Goal: Task Accomplishment & Management: Use online tool/utility

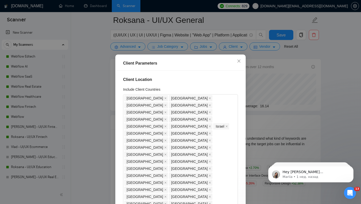
scroll to position [153, 0]
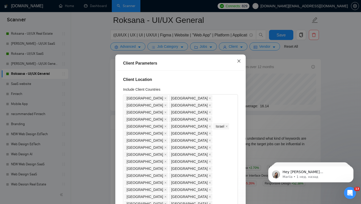
click at [241, 63] on icon "close" at bounding box center [239, 61] width 4 height 4
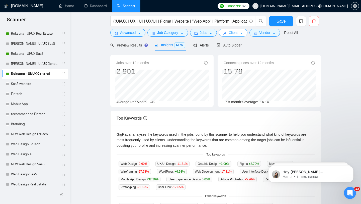
scroll to position [0, 0]
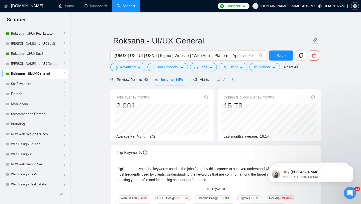
click at [231, 76] on div "Auto Bidder" at bounding box center [229, 80] width 25 height 12
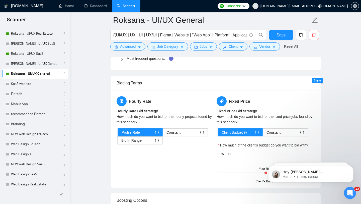
scroll to position [748, 0]
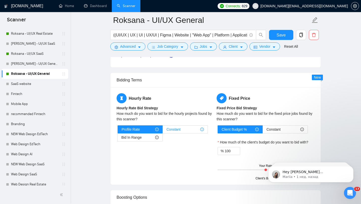
click at [178, 129] on span "Constant" at bounding box center [174, 129] width 14 height 8
click at [163, 130] on input "Constant" at bounding box center [163, 130] width 0 height 0
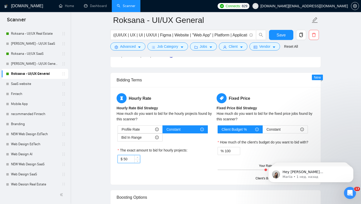
click at [133, 159] on input "50" at bounding box center [132, 159] width 16 height 8
type input "35"
click at [179, 171] on div "Hourly Rate Hourly Rate Bid Strategy How much do you want to bid for the hourly…" at bounding box center [216, 135] width 200 height 85
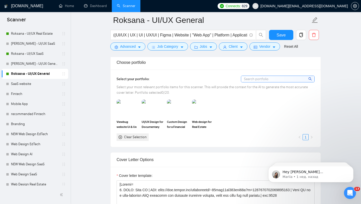
scroll to position [316, 0]
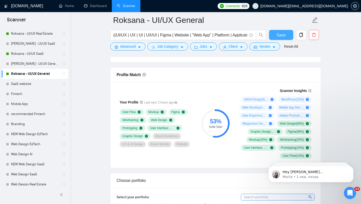
click at [277, 38] on span "Save" at bounding box center [281, 35] width 9 height 6
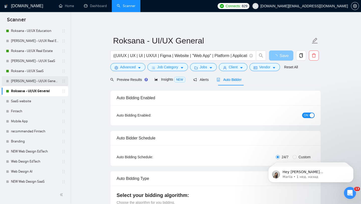
scroll to position [135, 0]
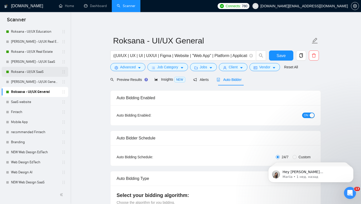
click at [47, 72] on link "Roksana - UI/UX SaaS" at bounding box center [35, 72] width 48 height 10
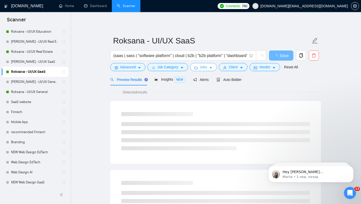
click at [203, 66] on span "Jobs" at bounding box center [204, 67] width 8 height 6
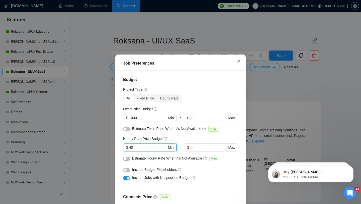
click at [138, 149] on input "40" at bounding box center [148, 148] width 38 height 6
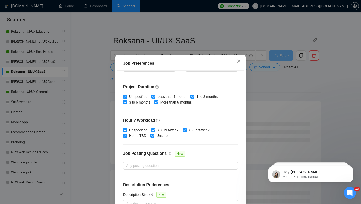
scroll to position [31, 0]
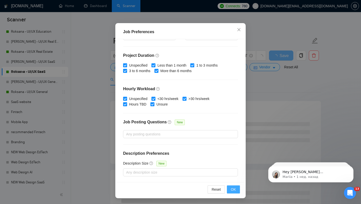
type input "35"
click at [230, 189] on button "OK" at bounding box center [233, 189] width 13 height 8
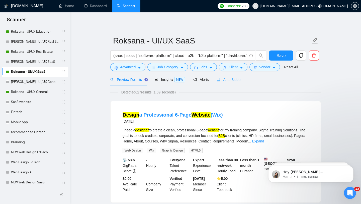
click at [236, 83] on div "Auto Bidder" at bounding box center [229, 80] width 25 height 12
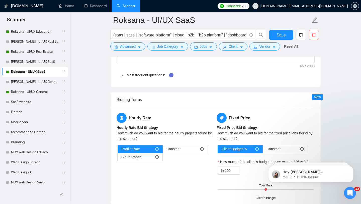
scroll to position [735, 0]
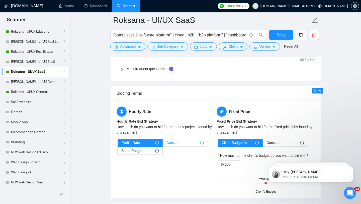
click at [169, 139] on span "Constant" at bounding box center [174, 143] width 14 height 8
click at [163, 144] on input "Constant" at bounding box center [163, 144] width 0 height 0
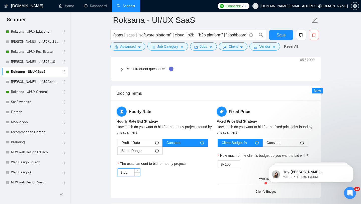
click at [126, 170] on input "50" at bounding box center [132, 172] width 16 height 8
type input "35"
click at [243, 118] on div "Fixed Price Fixed Price Bid Strategy How much do you want to bid for the fixed …" at bounding box center [266, 148] width 100 height 85
click at [286, 38] on button "Save" at bounding box center [281, 35] width 24 height 10
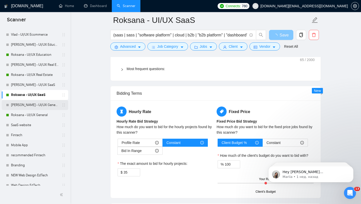
scroll to position [108, 0]
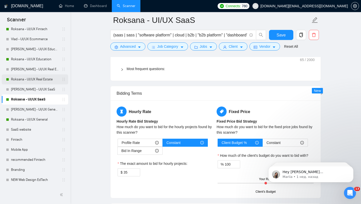
click at [51, 82] on link "Roksana - UI/UX Real Estate" at bounding box center [35, 79] width 48 height 10
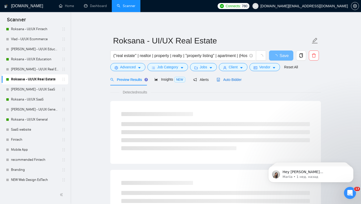
click at [237, 79] on span "Auto Bidder" at bounding box center [229, 80] width 25 height 4
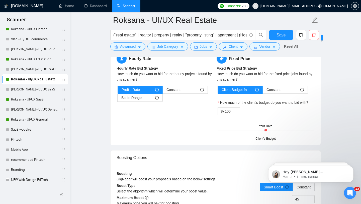
scroll to position [788, 0]
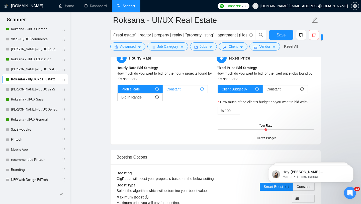
click at [184, 92] on div "Constant" at bounding box center [185, 89] width 37 height 8
click at [163, 90] on input "Constant" at bounding box center [163, 90] width 0 height 0
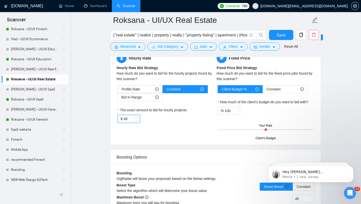
click at [135, 118] on span "Decrease Value" at bounding box center [138, 120] width 6 height 5
click at [130, 122] on input "49" at bounding box center [132, 119] width 16 height 8
click at [130, 119] on input "49" at bounding box center [132, 119] width 16 height 8
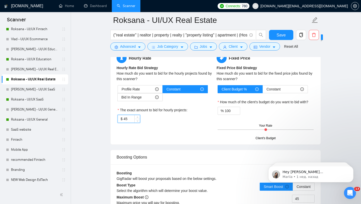
type input "4"
type input "35"
click at [190, 113] on div "The exact amount to bid for hourly projects:" at bounding box center [166, 111] width 96 height 8
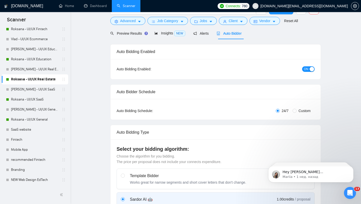
scroll to position [0, 0]
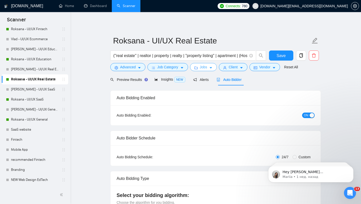
click at [206, 65] on span "Jobs" at bounding box center [204, 67] width 8 height 6
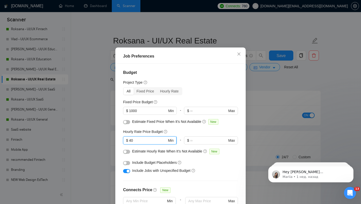
click at [133, 143] on input "40" at bounding box center [148, 141] width 38 height 6
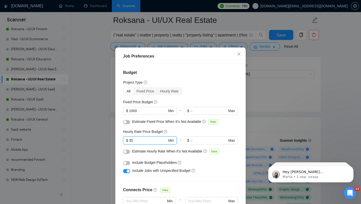
scroll to position [31, 0]
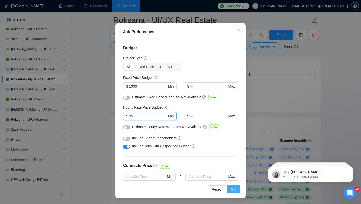
type input "35"
click at [230, 192] on button "OK" at bounding box center [233, 189] width 13 height 8
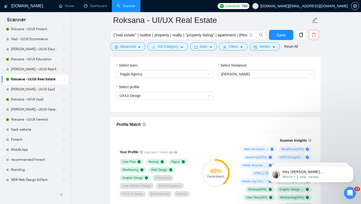
scroll to position [7, 0]
click at [238, 46] on span "Client" at bounding box center [233, 47] width 9 height 6
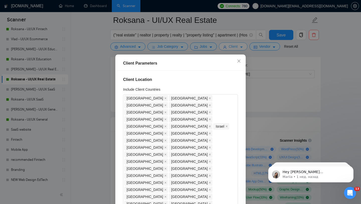
click at [238, 46] on div "Client Parameters Client Location Include Client Countries [GEOGRAPHIC_DATA] [G…" at bounding box center [180, 102] width 361 height 204
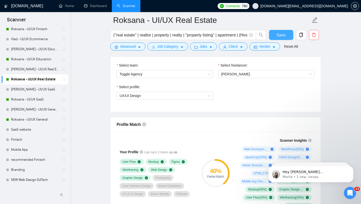
click at [283, 36] on span "Save" at bounding box center [281, 35] width 9 height 6
click at [30, 55] on link "Roksana - UI/UX Education" at bounding box center [35, 59] width 48 height 10
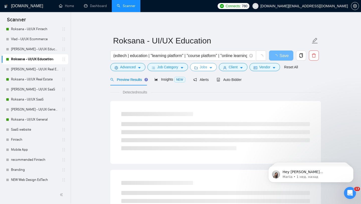
click at [201, 64] on button "Jobs" at bounding box center [203, 67] width 27 height 8
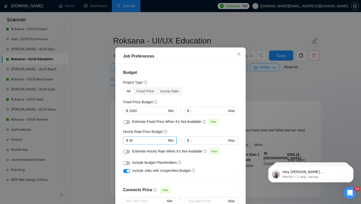
click at [145, 143] on input "40" at bounding box center [148, 141] width 38 height 6
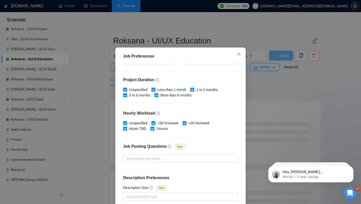
scroll to position [31, 0]
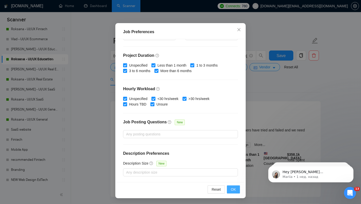
type input "35"
click at [233, 187] on span "OK" at bounding box center [233, 189] width 5 height 6
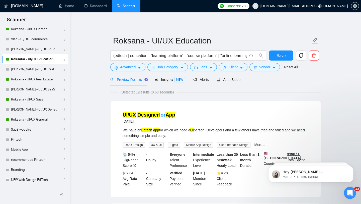
scroll to position [7, 0]
click at [228, 81] on span "Auto Bidder" at bounding box center [229, 80] width 25 height 4
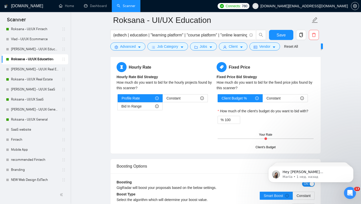
scroll to position [779, 0]
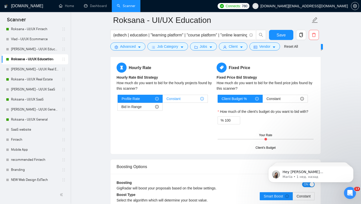
click at [174, 101] on span "Constant" at bounding box center [174, 99] width 14 height 8
click at [163, 100] on input "Constant" at bounding box center [163, 100] width 0 height 0
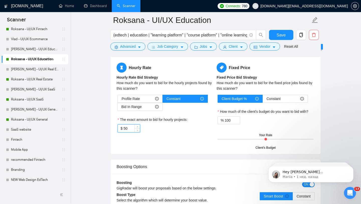
click at [126, 128] on input "50" at bounding box center [132, 128] width 16 height 8
type input "35"
click at [273, 32] on button "Save" at bounding box center [281, 35] width 24 height 10
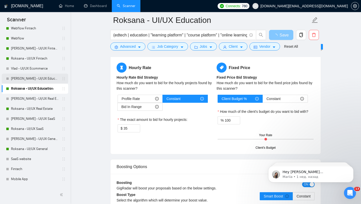
scroll to position [78, 0]
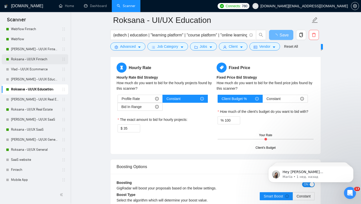
click at [41, 61] on link "Roksana - UI/UX Fintech" at bounding box center [35, 59] width 48 height 10
click at [40, 60] on link "Roksana - UI/UX Fintech" at bounding box center [35, 59] width 48 height 10
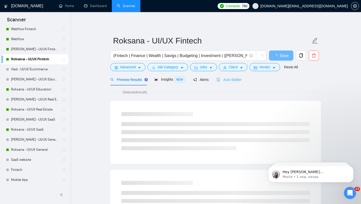
click at [224, 83] on div "Auto Bidder" at bounding box center [229, 80] width 25 height 12
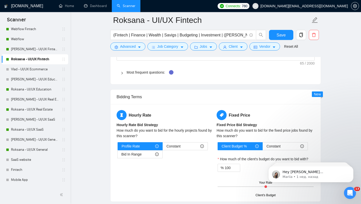
scroll to position [732, 0]
click at [183, 146] on div "Constant" at bounding box center [185, 146] width 37 height 8
click at [163, 147] on input "Constant" at bounding box center [163, 147] width 0 height 0
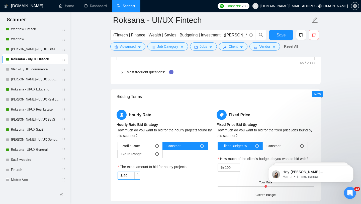
click at [128, 175] on input "50" at bounding box center [132, 176] width 16 height 8
type input "35"
click at [171, 171] on div "The exact amount to bid for hourly projects:" at bounding box center [166, 168] width 96 height 8
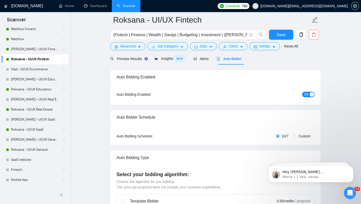
scroll to position [20, 0]
click at [203, 49] on span "Jobs" at bounding box center [204, 47] width 8 height 6
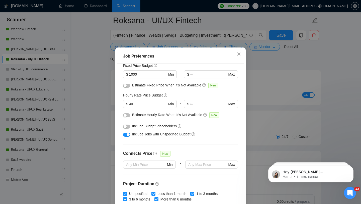
scroll to position [1, 0]
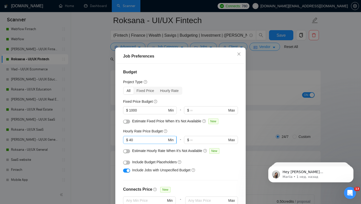
click at [146, 143] on input "40" at bounding box center [148, 140] width 38 height 6
click at [141, 143] on input "40" at bounding box center [148, 140] width 38 height 6
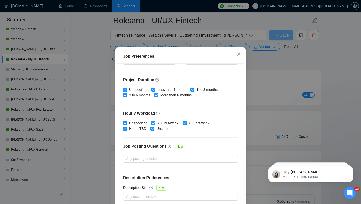
scroll to position [31, 0]
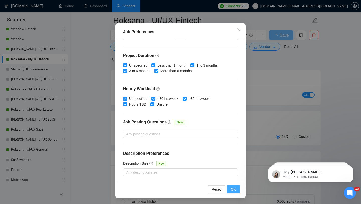
type input "35"
click at [235, 187] on span "OK" at bounding box center [233, 189] width 5 height 6
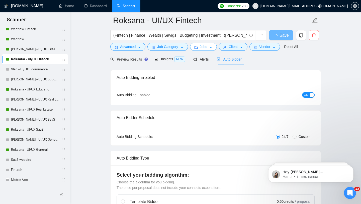
scroll to position [0, 0]
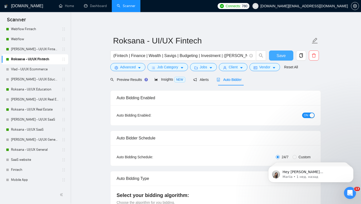
click at [275, 56] on button "Save" at bounding box center [281, 55] width 24 height 10
